Goal: Task Accomplishment & Management: Manage account settings

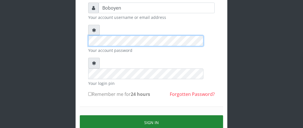
scroll to position [56, 0]
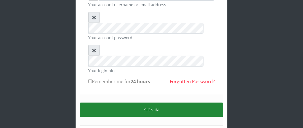
click at [116, 102] on button "Sign in" at bounding box center [152, 109] width 144 height 14
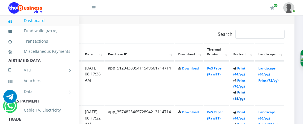
scroll to position [281, 114]
